Goal: Information Seeking & Learning: Learn about a topic

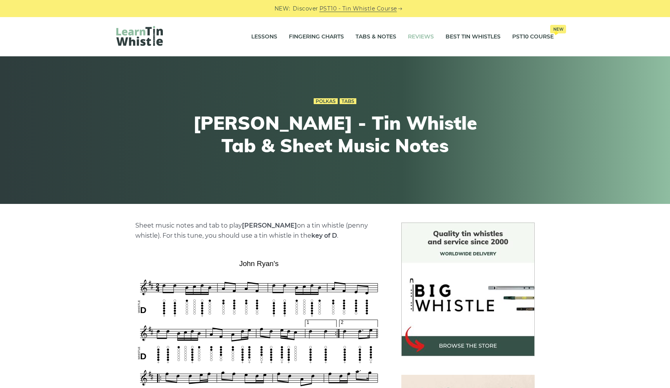
click at [417, 36] on link "Reviews" at bounding box center [421, 36] width 26 height 19
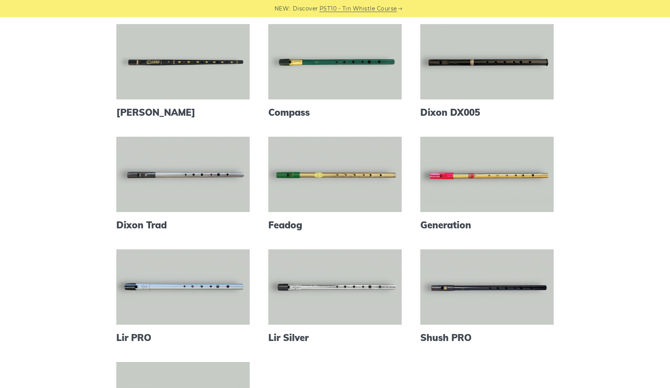
scroll to position [203, 0]
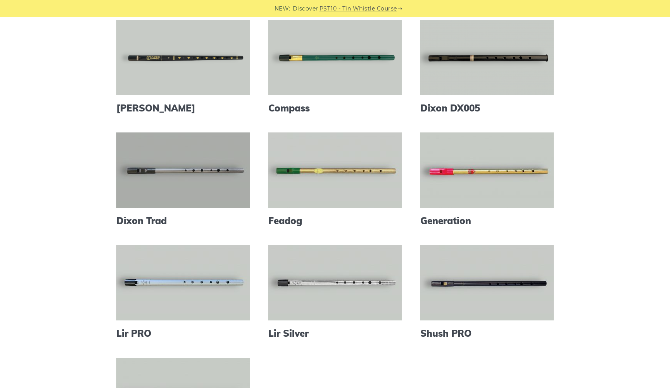
click at [176, 173] on link at bounding box center [182, 169] width 133 height 75
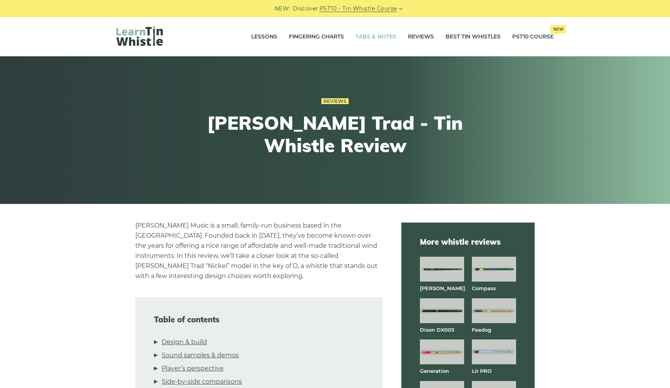
click at [381, 35] on link "Tabs & Notes" at bounding box center [376, 36] width 41 height 19
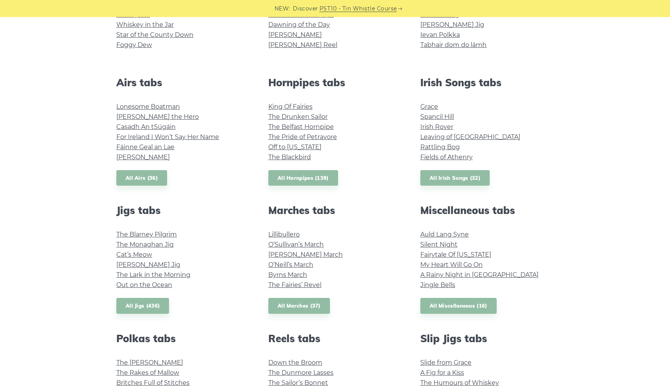
scroll to position [262, 0]
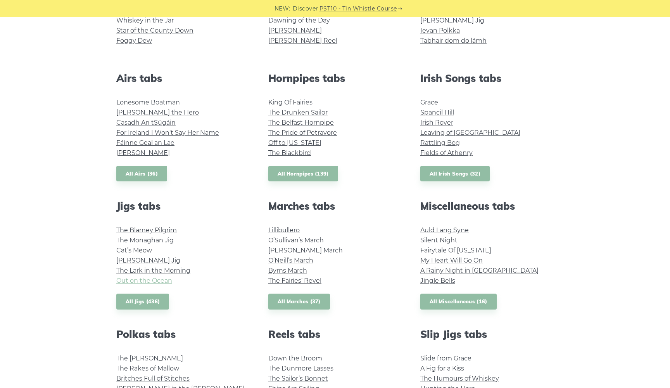
click at [156, 280] on link "Out on the Ocean" at bounding box center [144, 280] width 56 height 7
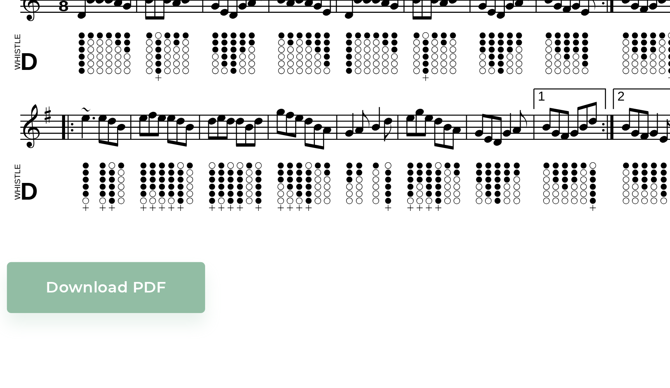
scroll to position [184, 0]
